Goal: Information Seeking & Learning: Learn about a topic

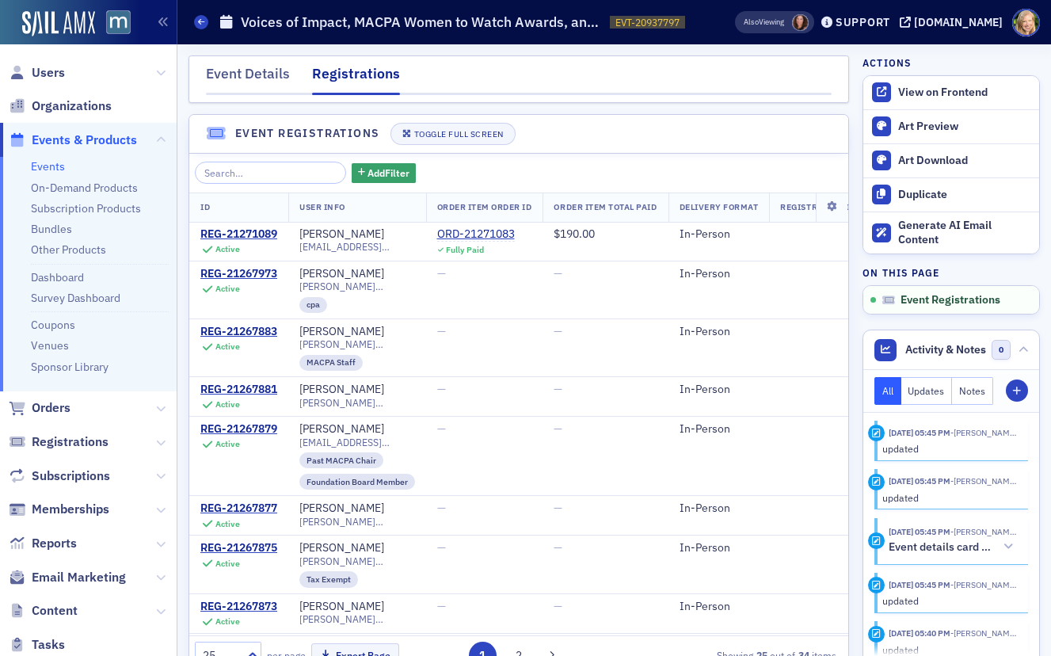
click at [43, 163] on link "Events" at bounding box center [48, 166] width 34 height 14
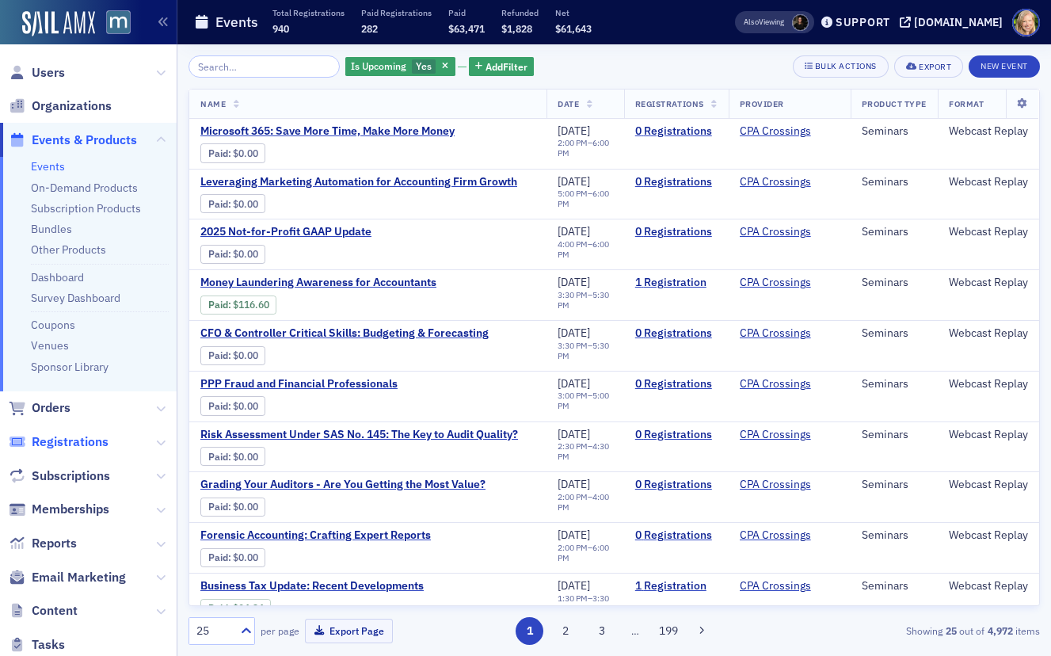
click at [63, 439] on span "Registrations" at bounding box center [70, 441] width 77 height 17
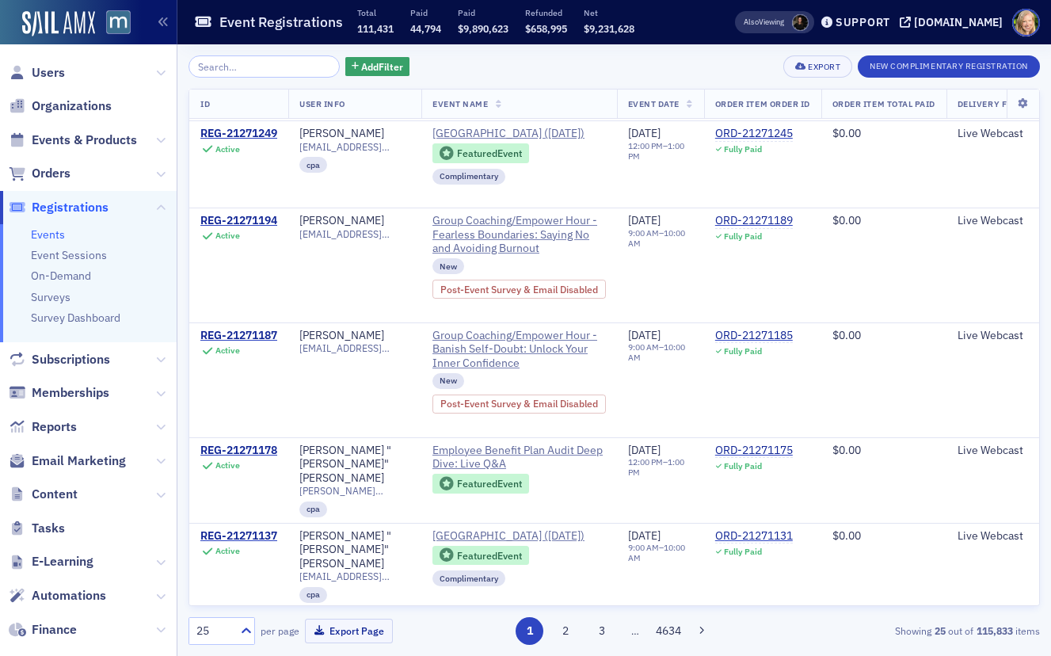
scroll to position [1495, 0]
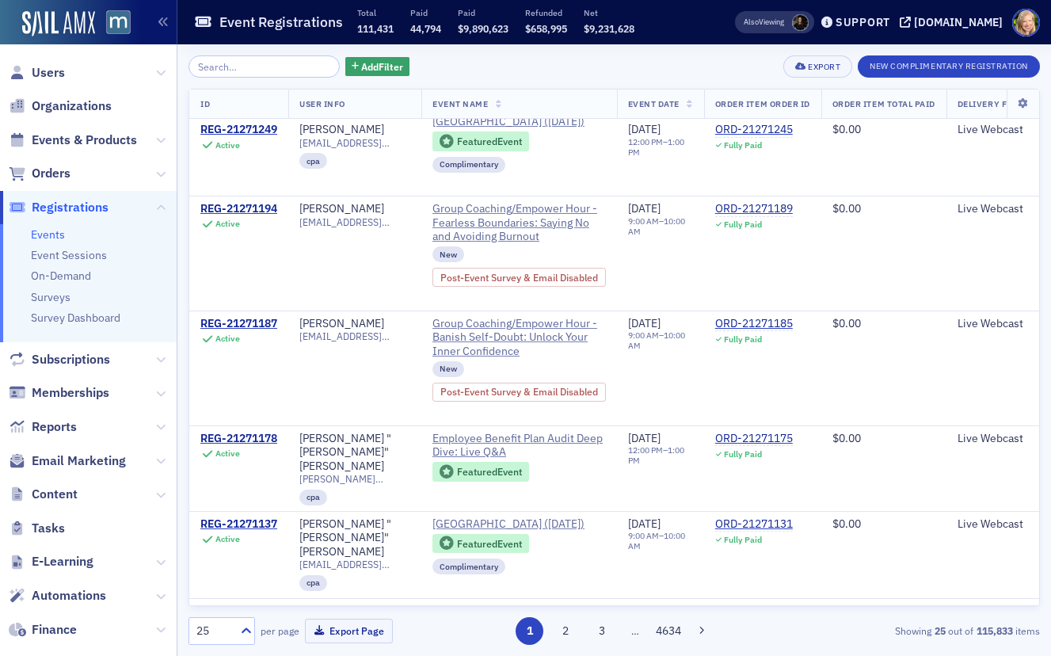
click at [44, 232] on link "Events" at bounding box center [48, 234] width 34 height 14
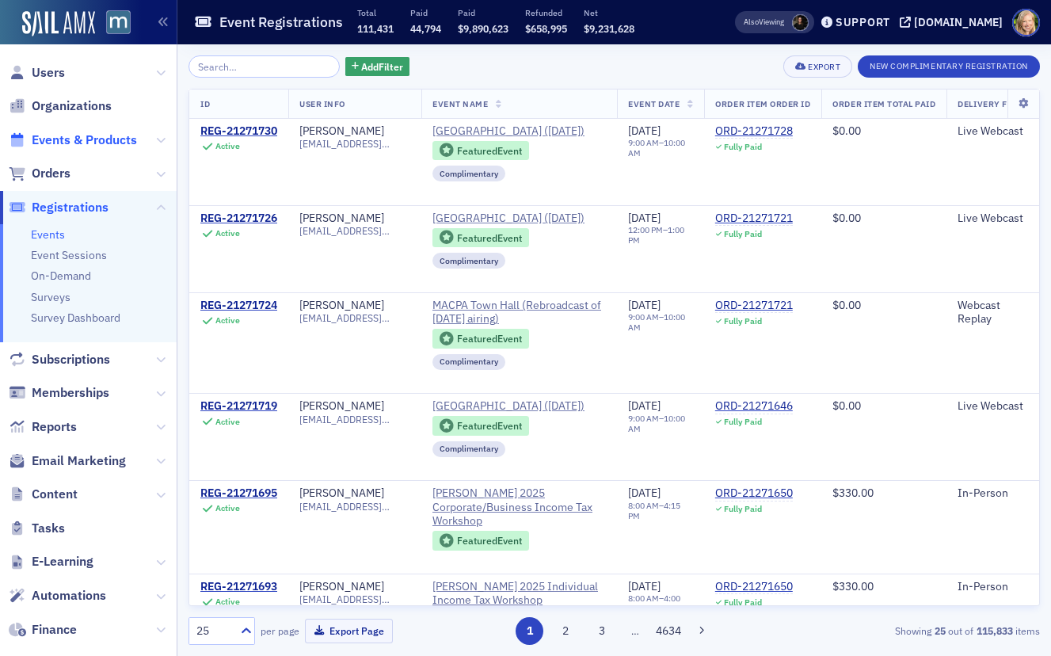
click at [70, 132] on span "Events & Products" at bounding box center [84, 139] width 105 height 17
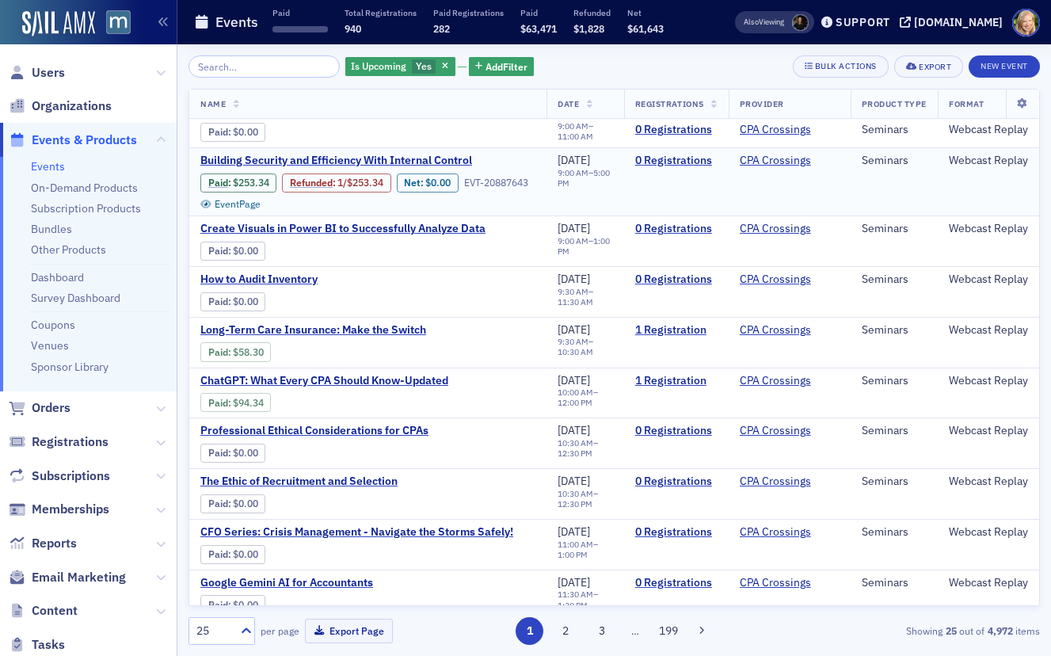
scroll to position [825, 0]
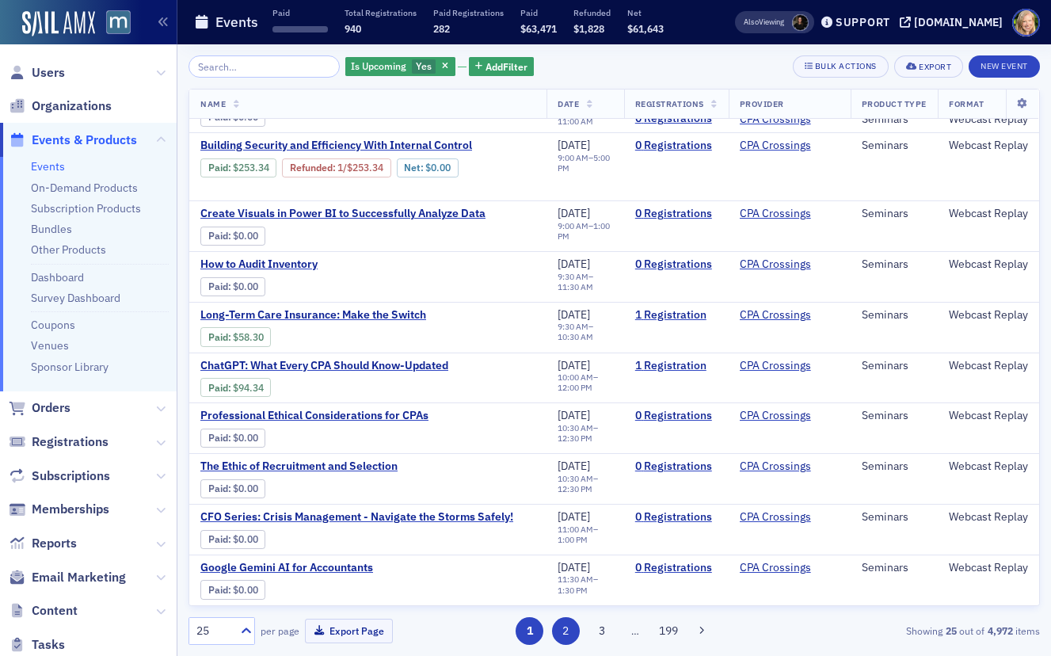
click at [571, 625] on button "2" at bounding box center [566, 631] width 28 height 28
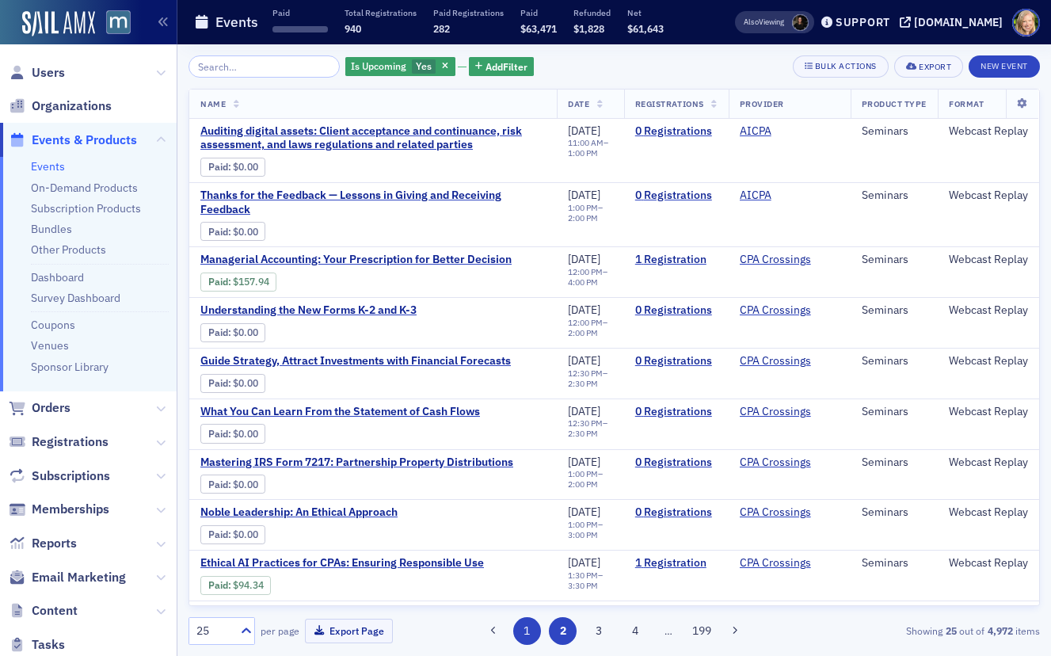
click at [530, 618] on button "1" at bounding box center [527, 631] width 28 height 28
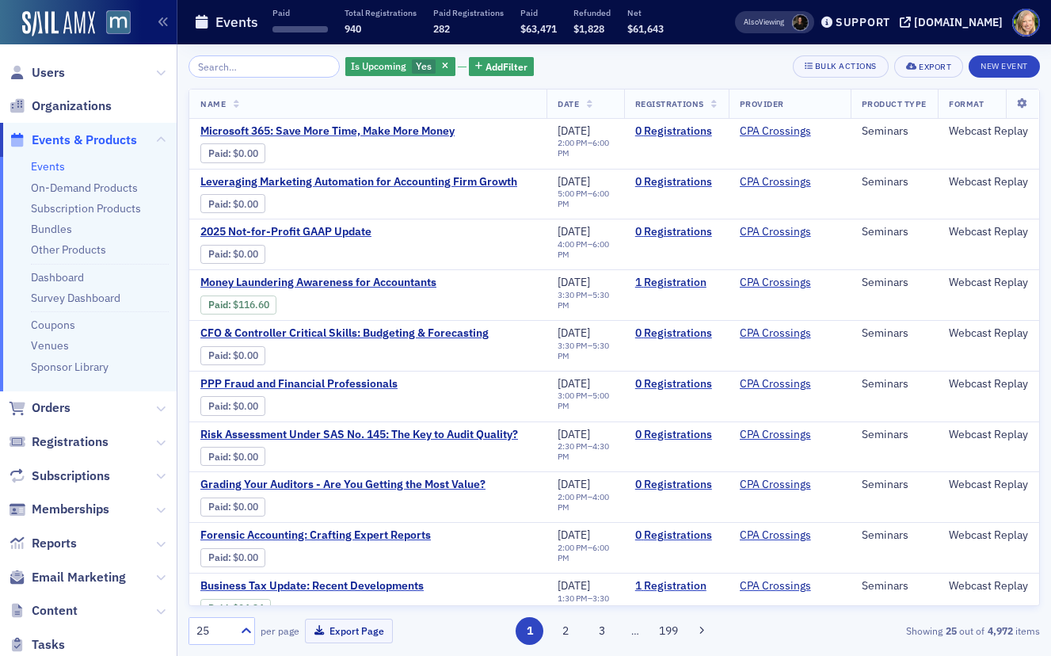
scroll to position [825, 0]
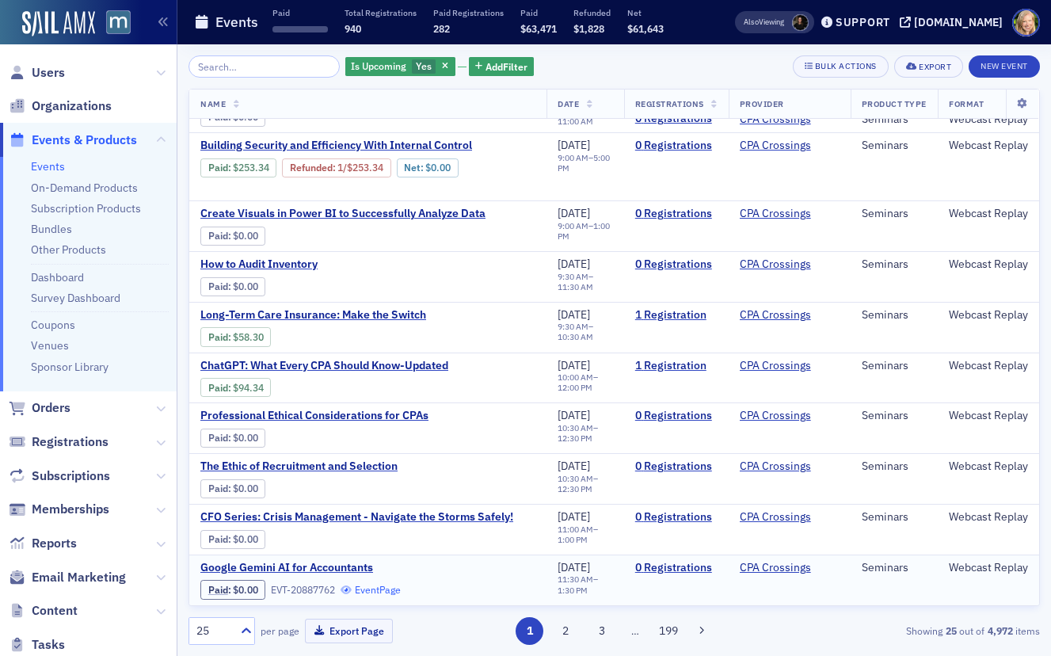
click at [376, 593] on link "Event Page" at bounding box center [371, 590] width 60 height 12
click at [569, 632] on button "2" at bounding box center [566, 631] width 28 height 28
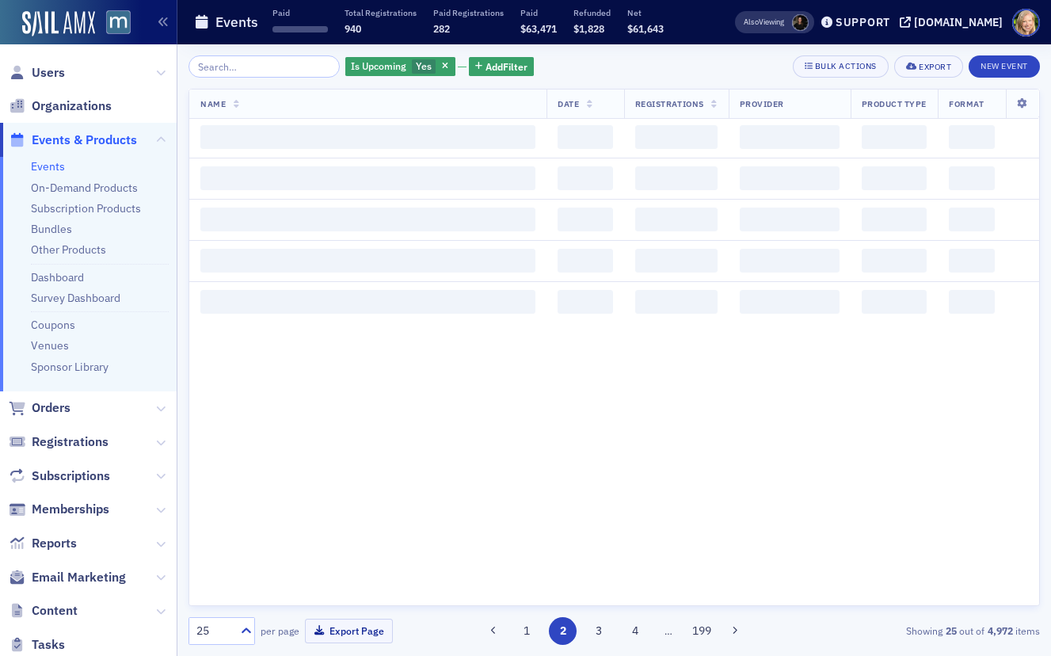
scroll to position [0, 0]
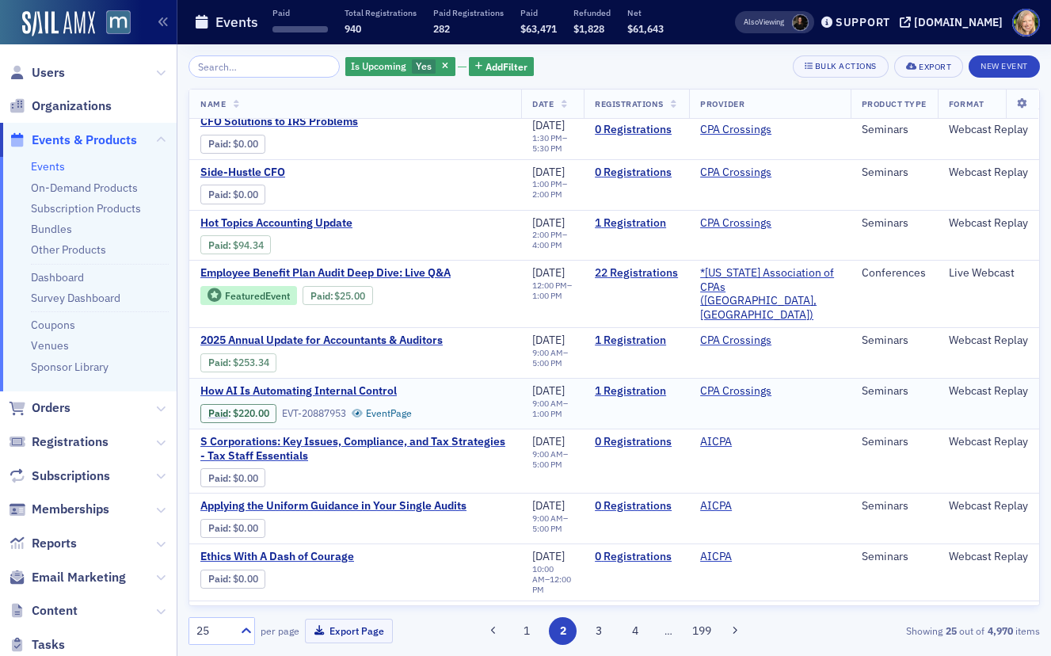
scroll to position [895, 0]
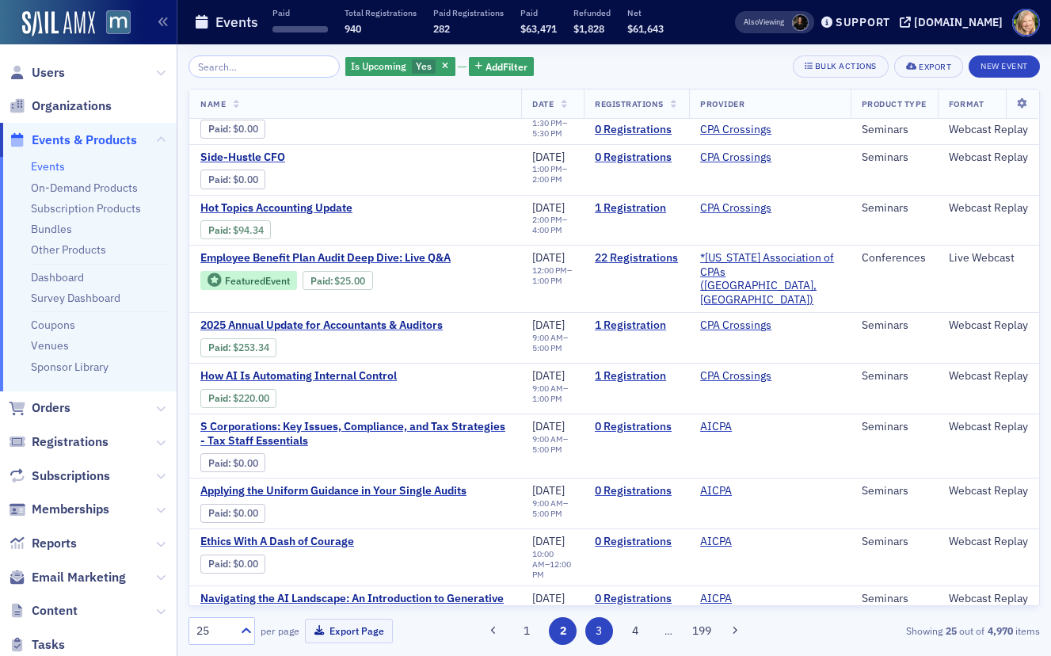
click at [594, 626] on button "3" at bounding box center [599, 631] width 28 height 28
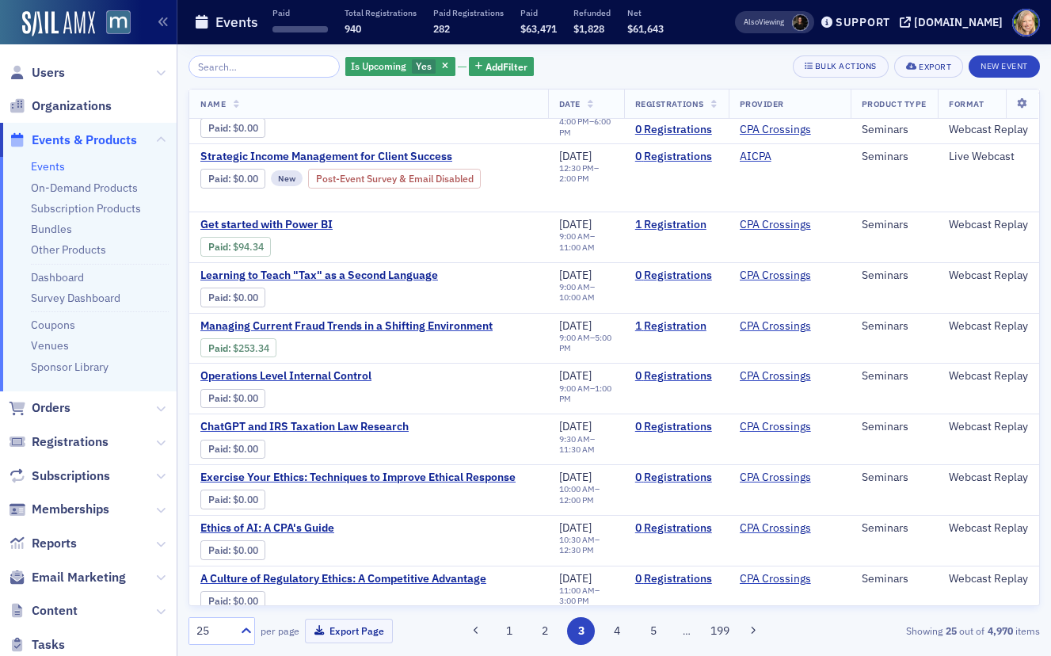
scroll to position [808, 0]
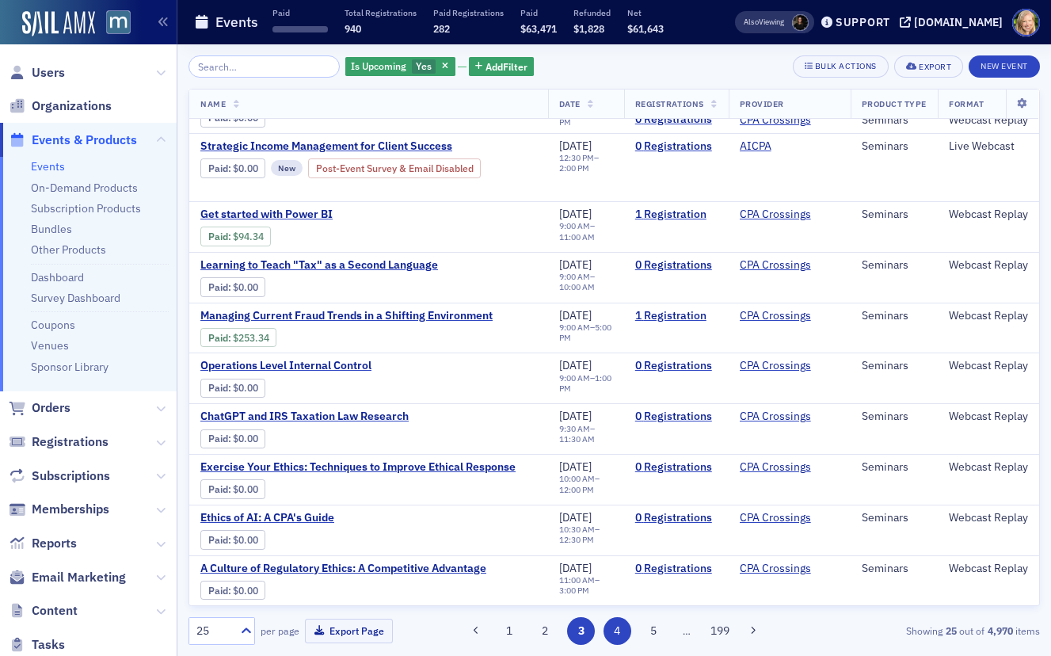
click at [617, 630] on button "4" at bounding box center [617, 631] width 28 height 28
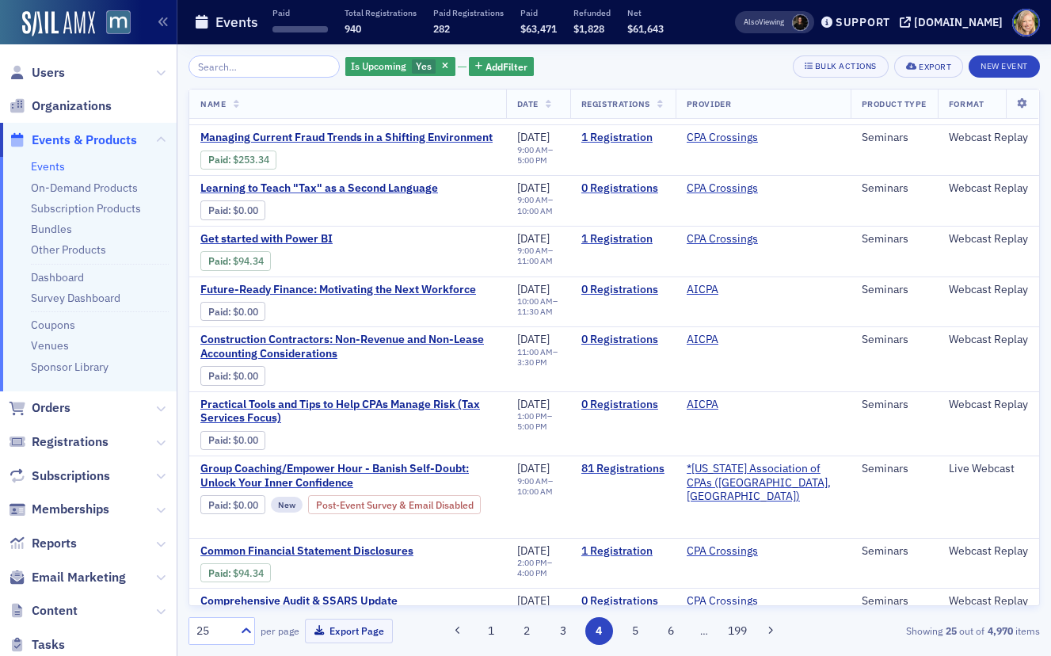
scroll to position [863, 0]
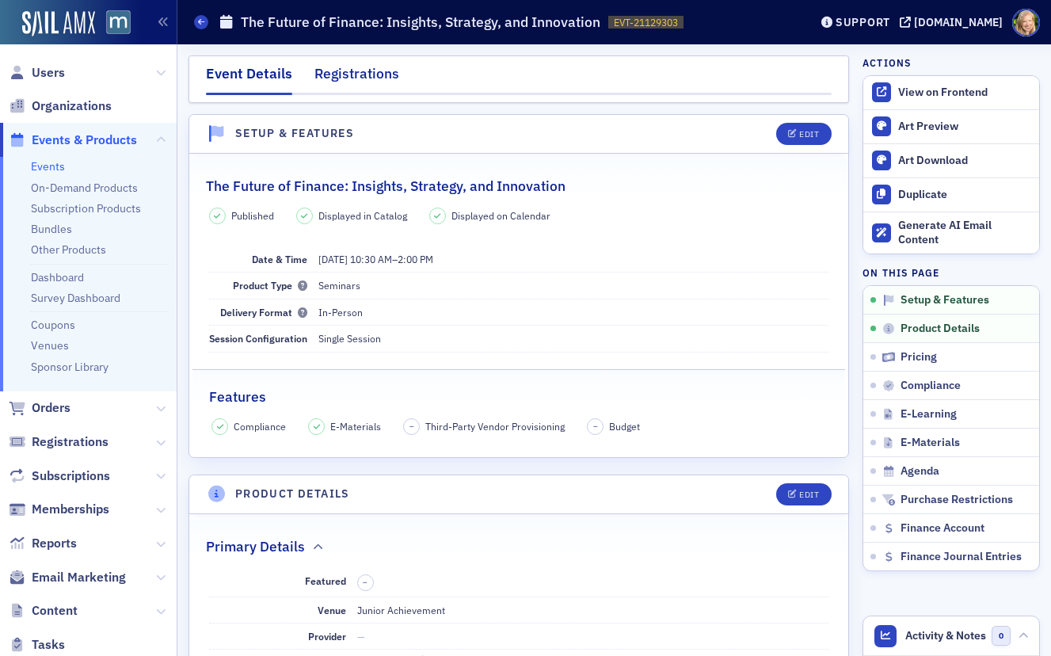
click at [386, 72] on div "Registrations" at bounding box center [356, 77] width 85 height 29
